Goal: Transaction & Acquisition: Purchase product/service

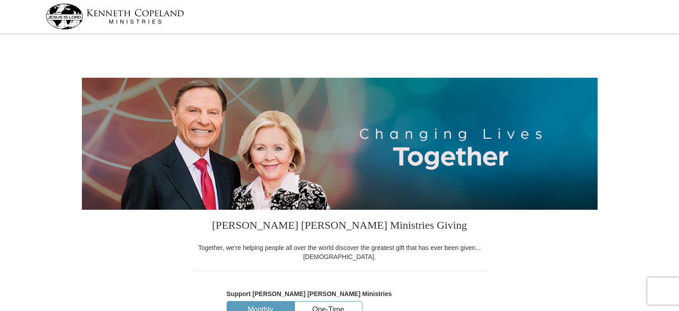
select select "IN"
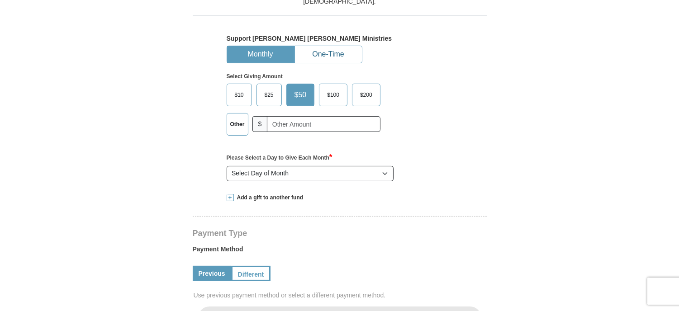
click at [329, 55] on button "One-Time" at bounding box center [328, 54] width 67 height 17
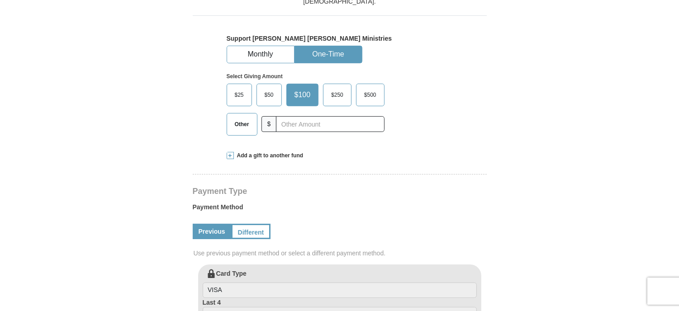
click at [252, 122] on span "Other" at bounding box center [242, 125] width 24 height 14
click at [0, 0] on input "Other" at bounding box center [0, 0] width 0 height 0
click at [253, 155] on span "Add a gift to another fund" at bounding box center [269, 156] width 70 height 8
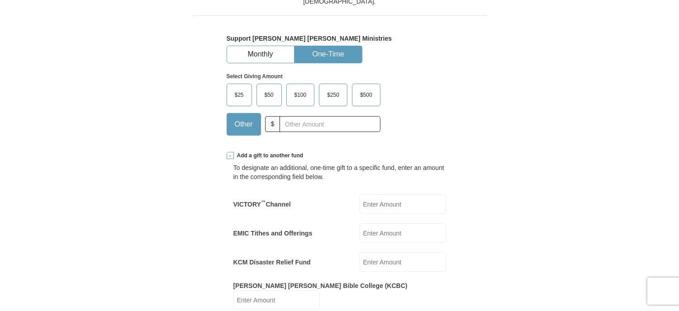
click at [383, 234] on input "EMIC Tithes and Offerings" at bounding box center [403, 233] width 86 height 19
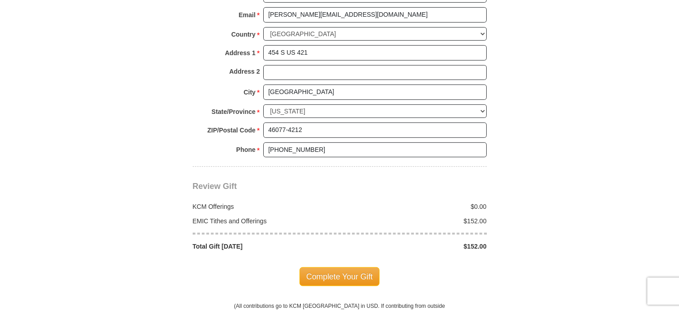
scroll to position [835, 0]
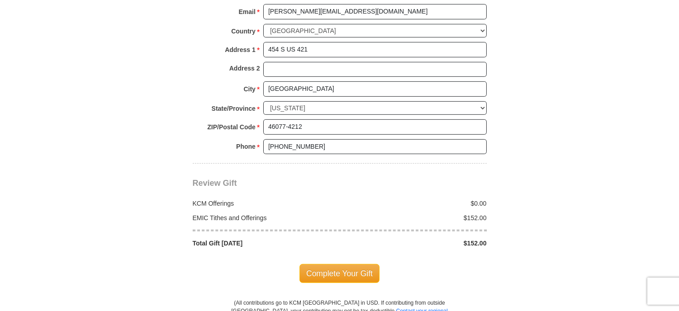
type input "152.00"
click at [341, 264] on span "Complete Your Gift" at bounding box center [340, 273] width 80 height 19
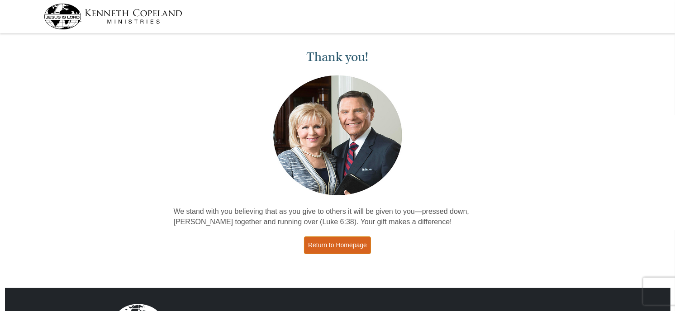
click at [340, 245] on link "Return to Homepage" at bounding box center [337, 246] width 67 height 18
